Goal: Transaction & Acquisition: Purchase product/service

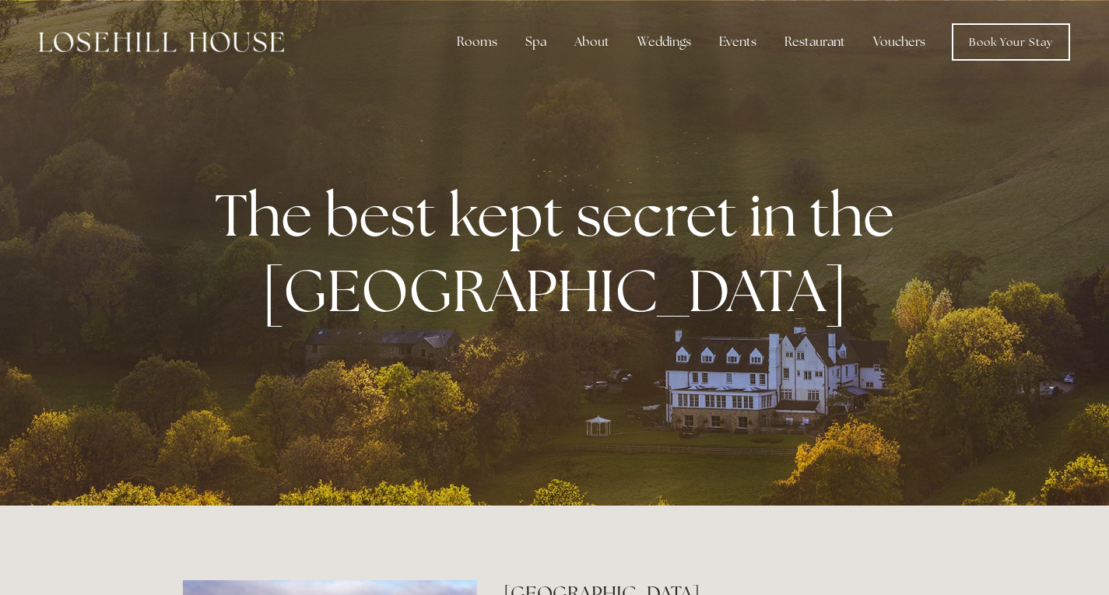
drag, startPoint x: 1013, startPoint y: 47, endPoint x: 1013, endPoint y: 74, distance: 26.5
click at [1013, 47] on link "Book Your Stay" at bounding box center [1011, 41] width 118 height 37
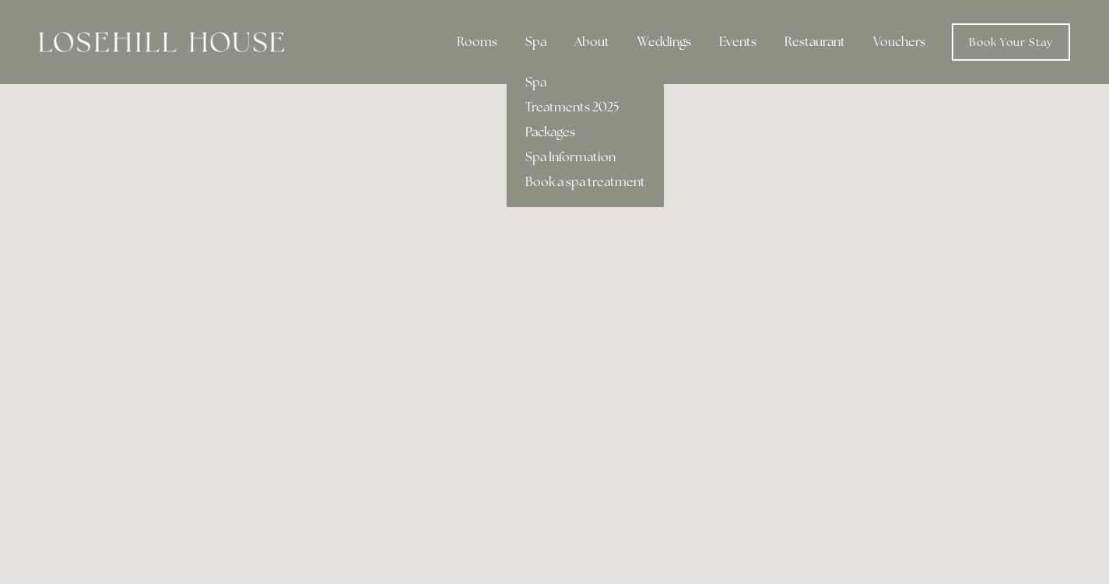
click at [558, 133] on link "Packages" at bounding box center [585, 132] width 157 height 25
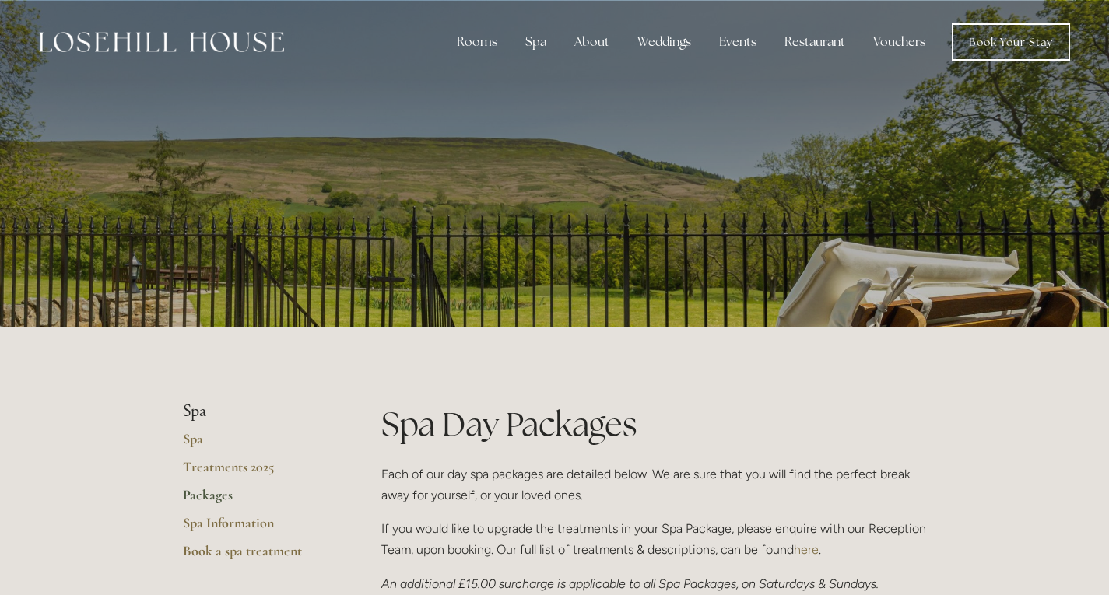
click at [904, 40] on link "Vouchers" at bounding box center [899, 41] width 77 height 31
